Goal: Task Accomplishment & Management: Use online tool/utility

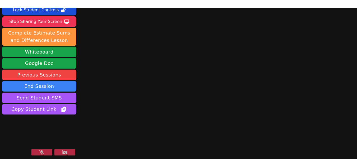
scroll to position [23, 0]
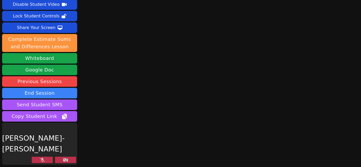
click at [40, 153] on icon at bounding box center [42, 160] width 5 height 4
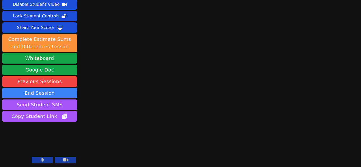
click at [45, 153] on button at bounding box center [42, 160] width 21 height 6
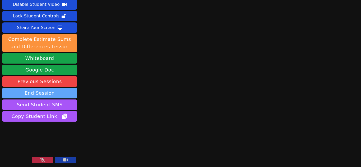
click at [64, 90] on button "End Session" at bounding box center [39, 93] width 75 height 11
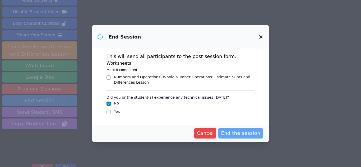
click at [233, 133] on span "End the session" at bounding box center [240, 133] width 39 height 7
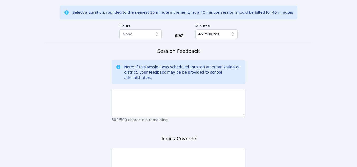
scroll to position [476, 0]
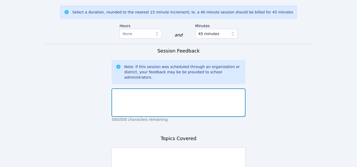
click at [177, 88] on textarea at bounding box center [178, 102] width 134 height 29
type textarea "No one came."
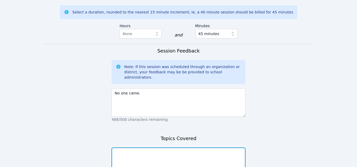
click at [165, 148] on textarea at bounding box center [178, 162] width 134 height 29
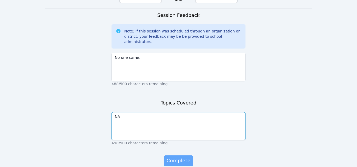
type textarea "NA"
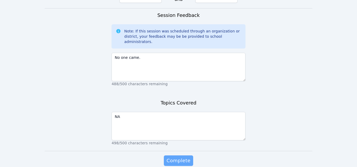
click at [173, 153] on span "Complete" at bounding box center [178, 160] width 24 height 7
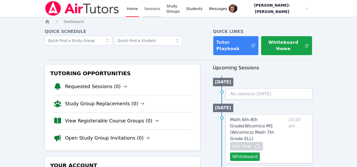
click at [150, 7] on link "Sessions" at bounding box center [152, 8] width 18 height 17
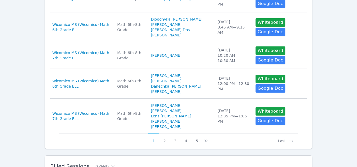
scroll to position [297, 0]
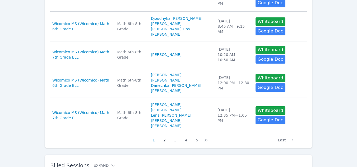
click at [163, 136] on button "2" at bounding box center [164, 138] width 11 height 10
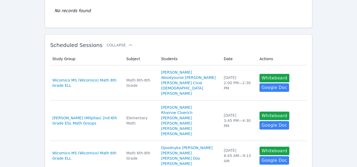
scroll to position [61, 0]
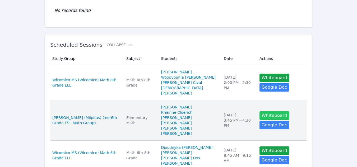
click at [259, 111] on button "Whiteboard" at bounding box center [274, 115] width 30 height 8
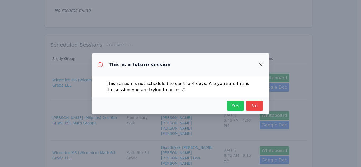
click at [235, 106] on span "Yes" at bounding box center [235, 105] width 12 height 7
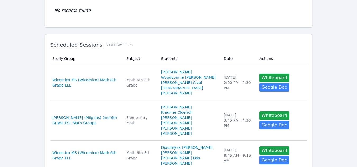
scroll to position [0, 0]
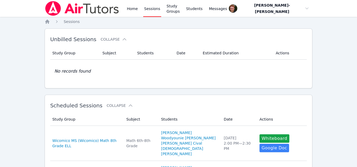
click at [143, 10] on link "Sessions" at bounding box center [152, 8] width 18 height 17
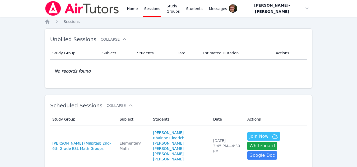
click at [151, 13] on link "Sessions" at bounding box center [152, 8] width 18 height 17
